Goal: Task Accomplishment & Management: Use online tool/utility

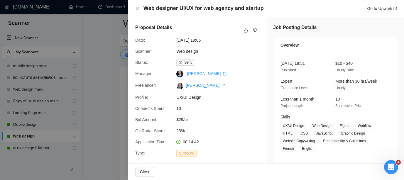
scroll to position [1449, 0]
click at [137, 6] on icon "close" at bounding box center [137, 8] width 5 height 5
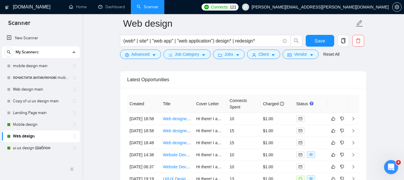
scroll to position [1422, 0]
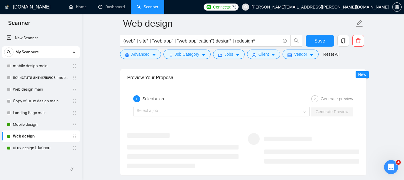
scroll to position [1113, 0]
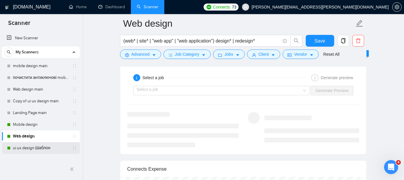
click at [38, 149] on link "ui ux design Шаблон" at bounding box center [41, 148] width 56 height 12
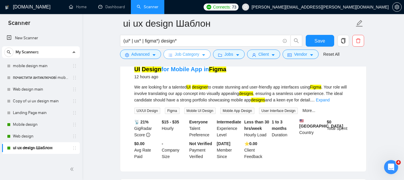
scroll to position [822, 0]
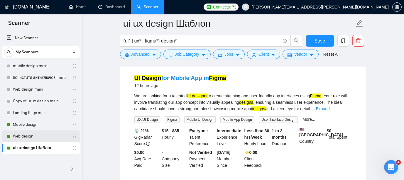
click at [29, 135] on link "Web design" at bounding box center [41, 136] width 56 height 12
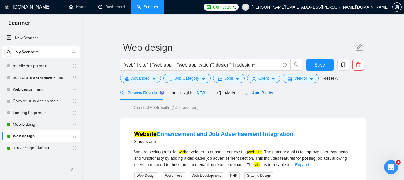
click at [268, 91] on span "Auto Bidder" at bounding box center [258, 93] width 29 height 5
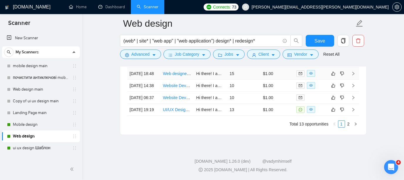
scroll to position [1556, 0]
click at [181, 88] on link "Website Development for Enterprise SaaS Business" at bounding box center [210, 85] width 95 height 5
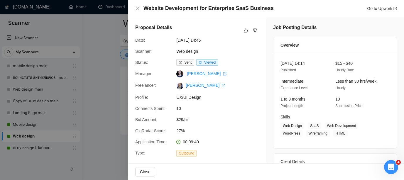
click at [100, 89] on div at bounding box center [202, 90] width 404 height 180
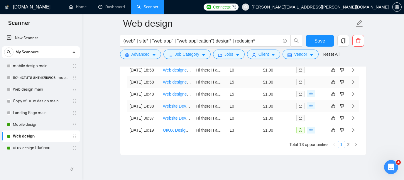
scroll to position [1524, 0]
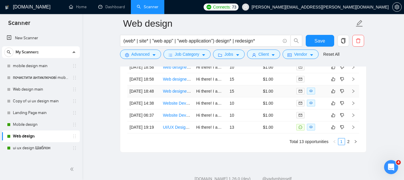
click at [180, 93] on link "Web designer UI/UX for web agency and startup" at bounding box center [207, 91] width 88 height 5
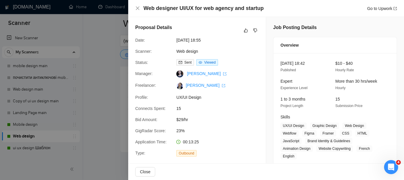
click at [97, 81] on div at bounding box center [202, 90] width 404 height 180
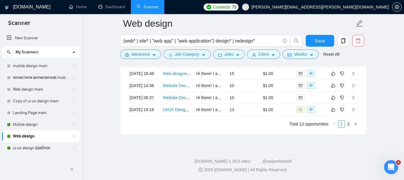
scroll to position [1551, 0]
click at [176, 88] on link "Website Development for Enterprise SaaS Business" at bounding box center [210, 85] width 95 height 5
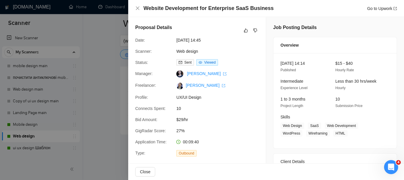
click at [98, 111] on div at bounding box center [202, 90] width 404 height 180
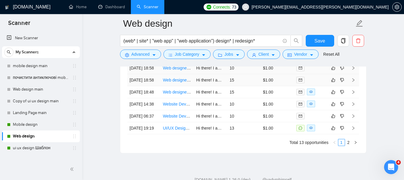
scroll to position [1519, 0]
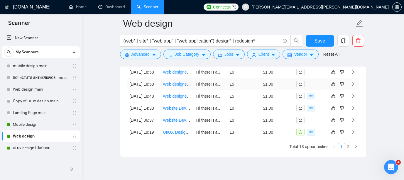
click at [177, 86] on link "Web designer UI/UX for web agency and startup" at bounding box center [207, 84] width 88 height 5
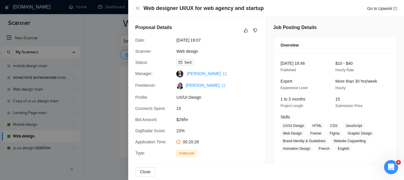
click at [113, 101] on div at bounding box center [202, 90] width 404 height 180
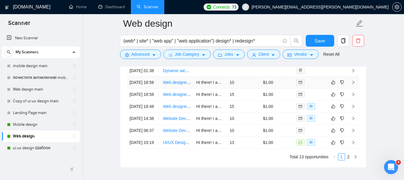
scroll to position [1505, 0]
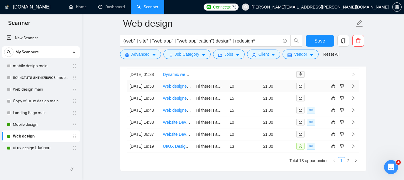
click at [174, 89] on link "Web designer UI/UX for web agency and startup" at bounding box center [207, 86] width 88 height 5
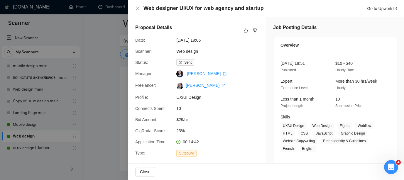
click at [121, 62] on div at bounding box center [202, 90] width 404 height 180
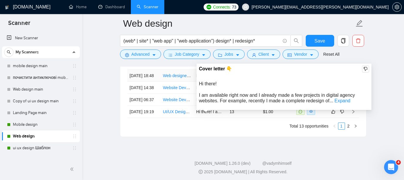
scroll to position [1535, 0]
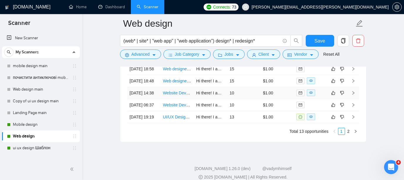
click at [177, 95] on link "Website Development for Enterprise SaaS Business" at bounding box center [210, 93] width 95 height 5
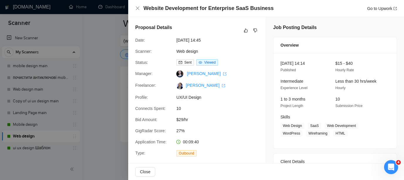
click at [115, 56] on div at bounding box center [202, 90] width 404 height 180
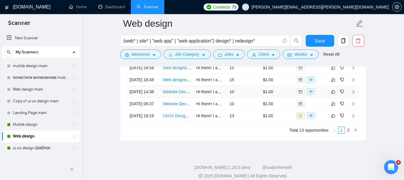
scroll to position [1534, 0]
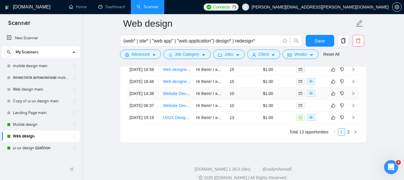
click at [181, 96] on link "Website Development for Enterprise SaaS Business" at bounding box center [210, 93] width 95 height 5
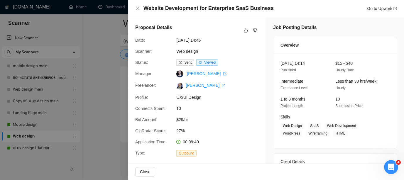
click at [96, 38] on div at bounding box center [202, 90] width 404 height 180
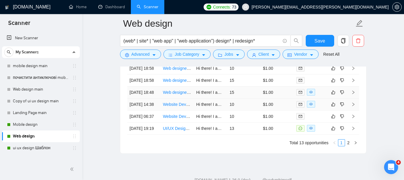
scroll to position [1521, 0]
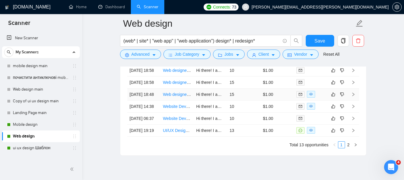
click at [172, 97] on link "Web designer UI/UX for web agency and startup" at bounding box center [207, 94] width 88 height 5
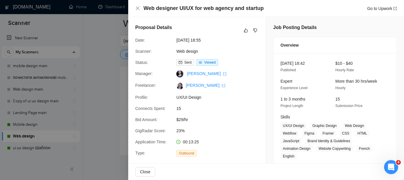
click at [89, 43] on div at bounding box center [202, 90] width 404 height 180
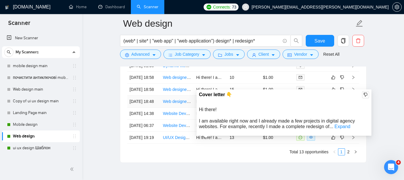
scroll to position [1513, 0]
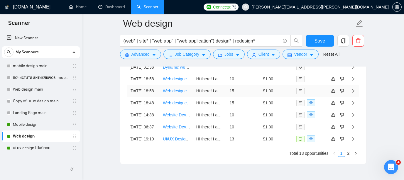
click at [176, 93] on link "Web designer UI/UX for web agency and startup" at bounding box center [207, 91] width 88 height 5
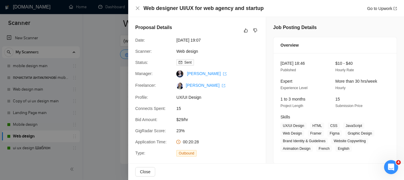
click at [74, 44] on div at bounding box center [202, 90] width 404 height 180
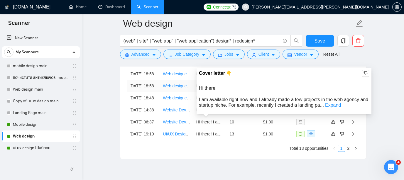
scroll to position [1519, 0]
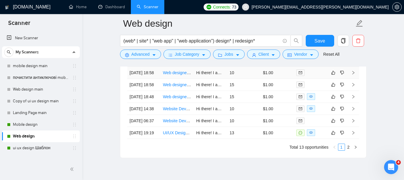
click at [181, 75] on link "Web designer UI/UX for web agency and startup" at bounding box center [207, 72] width 88 height 5
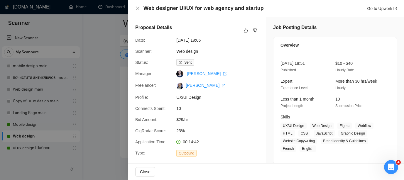
click at [106, 39] on div at bounding box center [202, 90] width 404 height 180
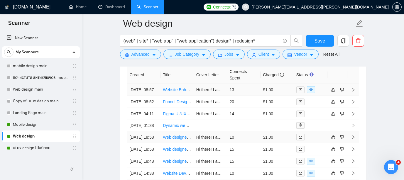
scroll to position [1461, 0]
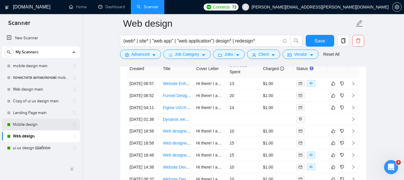
click at [41, 122] on link "Mobile design" at bounding box center [41, 125] width 56 height 12
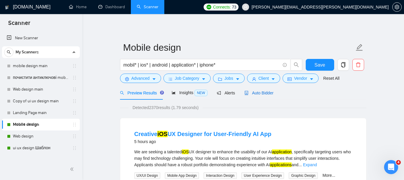
click at [271, 91] on span "Auto Bidder" at bounding box center [258, 93] width 29 height 5
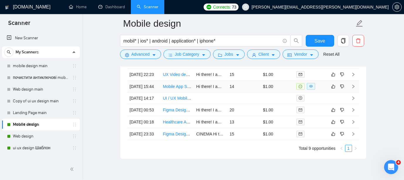
scroll to position [1582, 0]
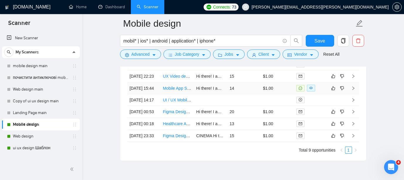
click at [173, 91] on link "Mobile App Store Designer (App Store Screenshots + PPO Test)" at bounding box center [221, 88] width 117 height 5
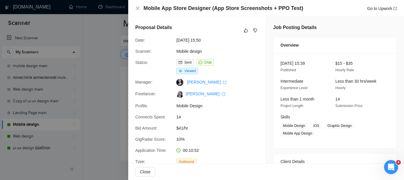
click at [78, 62] on div at bounding box center [202, 90] width 404 height 180
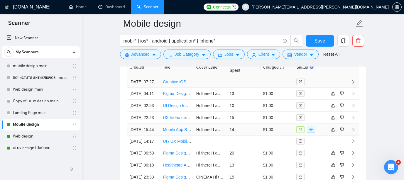
scroll to position [1545, 0]
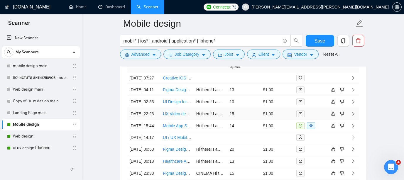
click at [177, 116] on link "UX Video designer Developer for Application" at bounding box center [203, 113] width 81 height 5
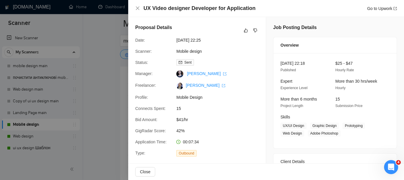
click at [115, 57] on div at bounding box center [202, 90] width 404 height 180
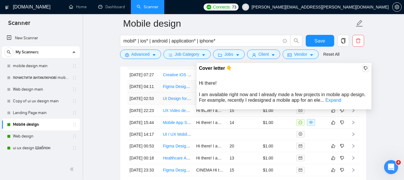
scroll to position [1533, 0]
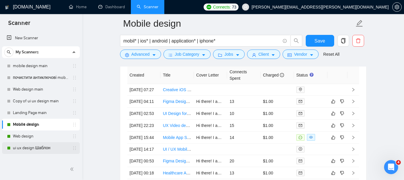
click at [32, 148] on link "ui ux design Шаблон" at bounding box center [41, 148] width 56 height 12
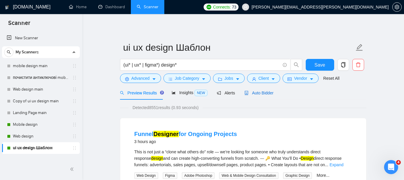
click at [261, 93] on span "Auto Bidder" at bounding box center [258, 93] width 29 height 5
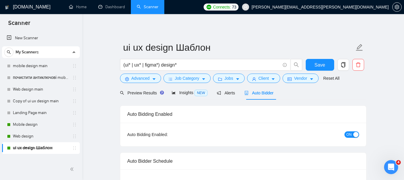
checkbox input "true"
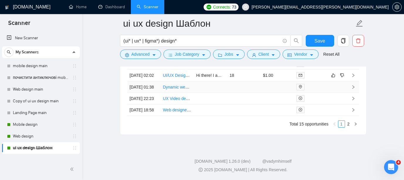
scroll to position [1631, 0]
click at [350, 127] on link "2" at bounding box center [348, 124] width 6 height 6
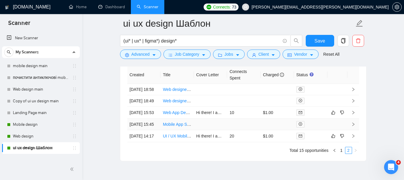
scroll to position [1529, 0]
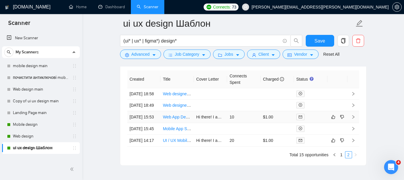
click at [179, 119] on link "Web App Design for Mobile Application" at bounding box center [198, 117] width 71 height 5
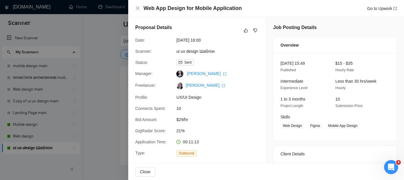
click at [99, 62] on div at bounding box center [202, 90] width 404 height 180
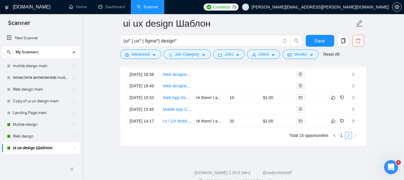
scroll to position [1548, 0]
click at [174, 100] on link "Web App Design for Mobile Application" at bounding box center [198, 97] width 71 height 5
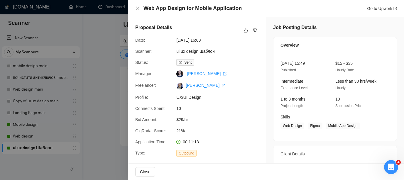
click at [109, 58] on div at bounding box center [202, 90] width 404 height 180
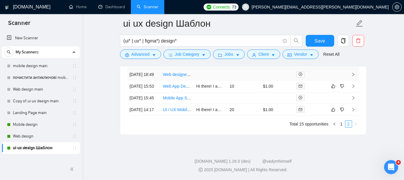
scroll to position [1591, 0]
click at [340, 125] on link "1" at bounding box center [341, 124] width 6 height 6
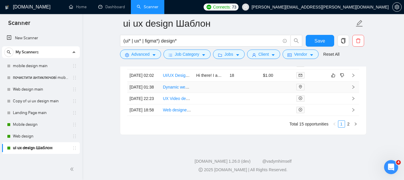
scroll to position [1620, 0]
click at [179, 78] on link "UI/UX Designer for iOS AI App" at bounding box center [190, 75] width 55 height 5
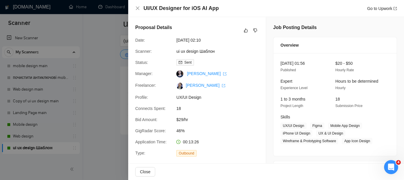
click at [80, 69] on div at bounding box center [202, 90] width 404 height 180
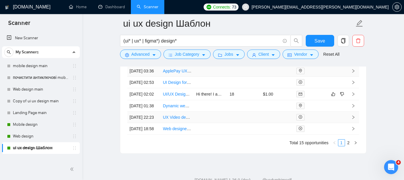
scroll to position [1615, 0]
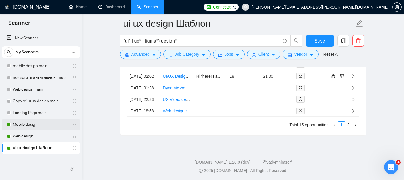
click at [38, 122] on link "Mobile design" at bounding box center [41, 125] width 56 height 12
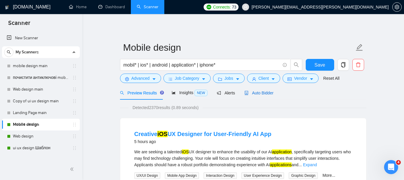
click at [263, 90] on div "Auto Bidder" at bounding box center [258, 93] width 29 height 6
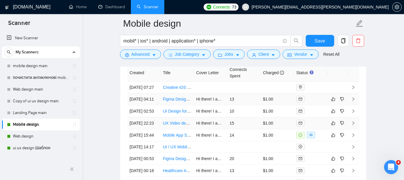
scroll to position [1536, 0]
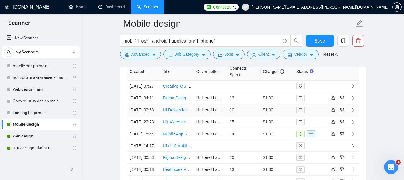
click at [175, 112] on link "UI Design for Mobile App in [GEOGRAPHIC_DATA]" at bounding box center [209, 110] width 93 height 5
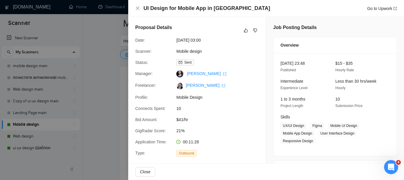
click at [103, 73] on div at bounding box center [202, 90] width 404 height 180
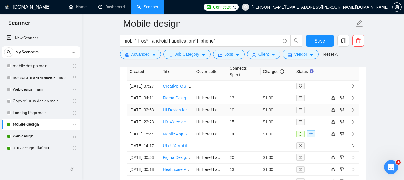
scroll to position [1531, 0]
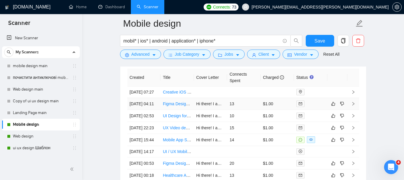
click at [175, 106] on link "Figma Designer for iOS & macOS AI Assistant App" at bounding box center [209, 103] width 92 height 5
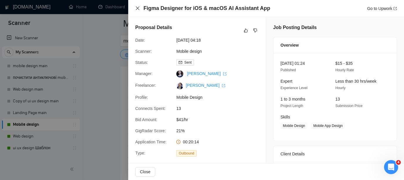
click at [135, 10] on icon "close" at bounding box center [137, 8] width 5 height 5
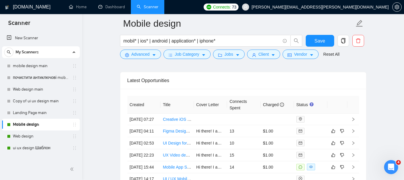
scroll to position [1502, 0]
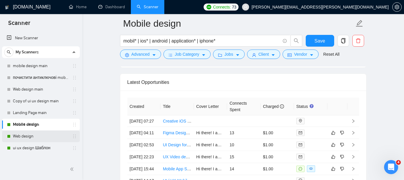
click at [23, 136] on link "Web design" at bounding box center [41, 136] width 56 height 12
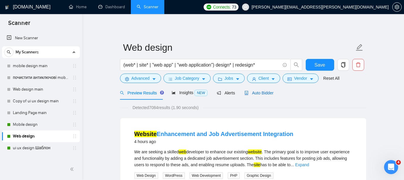
click at [268, 91] on span "Auto Bidder" at bounding box center [258, 93] width 29 height 5
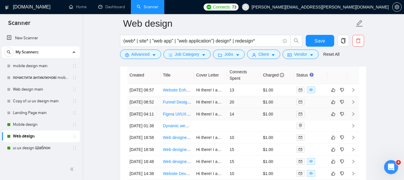
scroll to position [1450, 0]
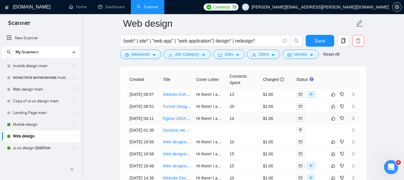
click at [178, 121] on link "Figma UI/UX Designer for [DOMAIN_NAME] Web App" at bounding box center [212, 118] width 99 height 5
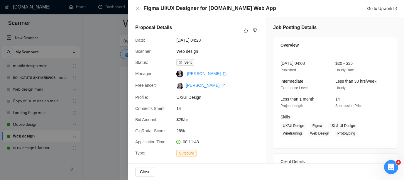
click at [91, 102] on div at bounding box center [202, 90] width 404 height 180
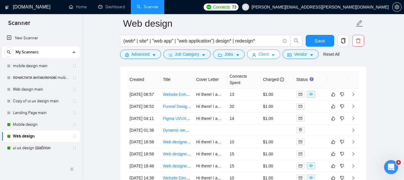
scroll to position [1448, 0]
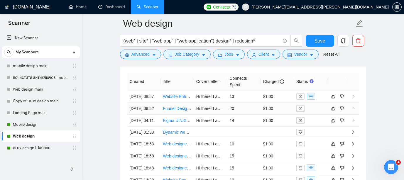
click at [180, 111] on link "Funnel Designer for Ongoing Projects" at bounding box center [197, 108] width 69 height 5
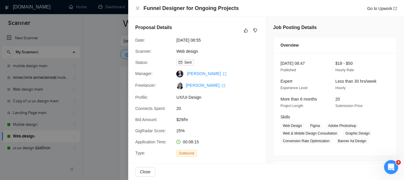
click at [98, 51] on div at bounding box center [202, 90] width 404 height 180
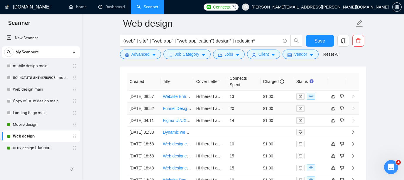
scroll to position [1442, 0]
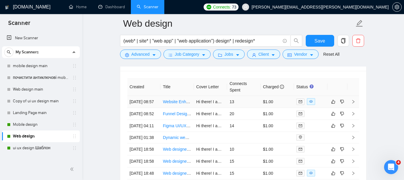
click at [181, 104] on link "Website Enhancement and Job Advertisement Integration" at bounding box center [215, 101] width 105 height 5
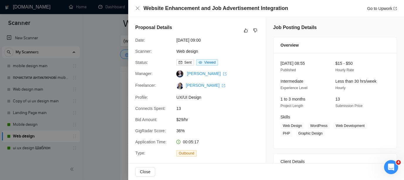
click at [93, 67] on div at bounding box center [202, 90] width 404 height 180
